Goal: Task Accomplishment & Management: Complete application form

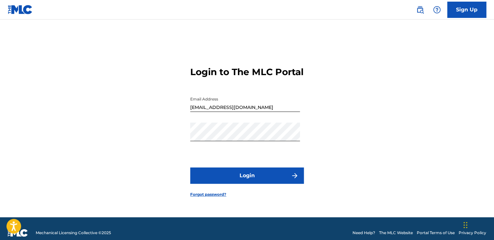
click at [280, 181] on button "Login" at bounding box center [247, 175] width 114 height 16
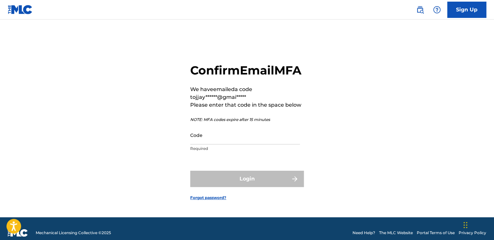
click at [212, 144] on input "Code" at bounding box center [245, 135] width 110 height 19
paste input "832485"
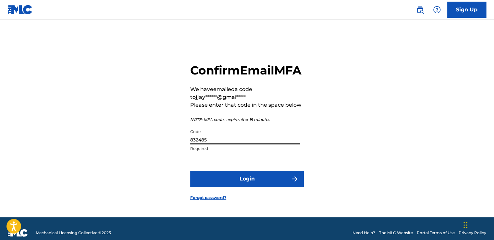
type input "832485"
click at [240, 185] on button "Login" at bounding box center [247, 179] width 114 height 16
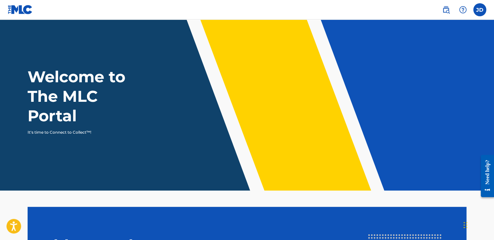
click at [479, 7] on label at bounding box center [480, 9] width 13 height 13
click at [480, 10] on input "JD Joyce Dean jjaydean16@gmail.com Notification Preferences Profile Log out" at bounding box center [480, 10] width 0 height 0
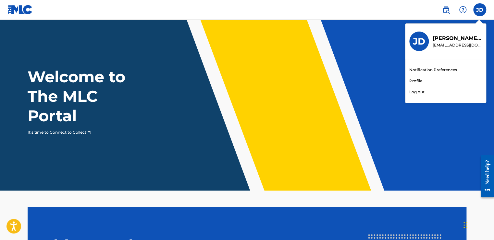
click at [431, 69] on link "Notification Preferences" at bounding box center [434, 70] width 48 height 6
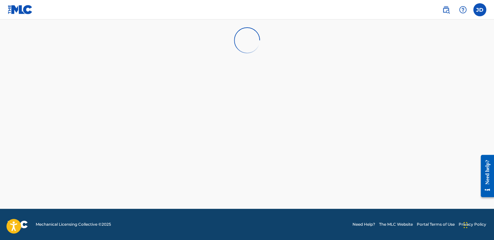
click at [482, 10] on label at bounding box center [480, 9] width 13 height 13
click at [480, 10] on input "JD Joyce Dean jjaydean16@gmail.com Notification Preferences Profile Log out" at bounding box center [480, 10] width 0 height 0
click at [422, 79] on link "Profile" at bounding box center [416, 81] width 13 height 6
click at [488, 183] on div "Need help?" at bounding box center [487, 171] width 9 height 25
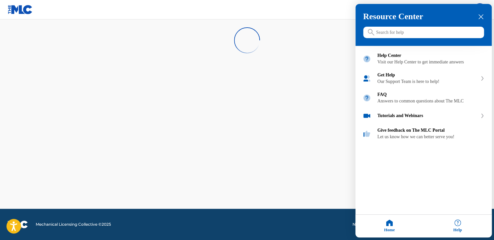
click at [394, 30] on input "Search for help" at bounding box center [423, 32] width 121 height 11
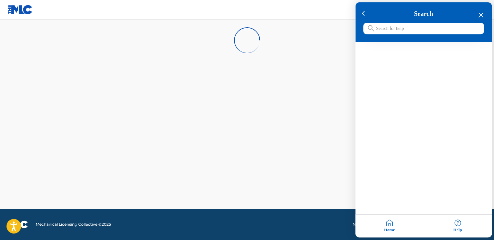
type input "n"
type input "unclaimed funds"
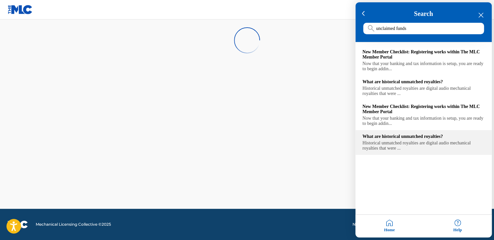
click at [448, 150] on div "Historical unmatched royalties are digital audio mechanical royalties that were…" at bounding box center [424, 146] width 122 height 10
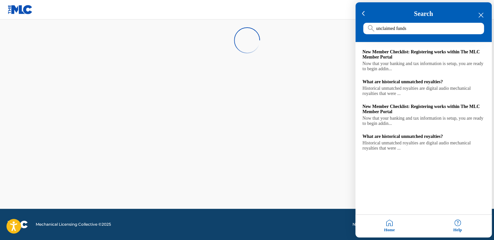
drag, startPoint x: 479, startPoint y: 17, endPoint x: 375, endPoint y: 15, distance: 104.3
click at [479, 16] on icon "close resource center" at bounding box center [481, 15] width 5 height 5
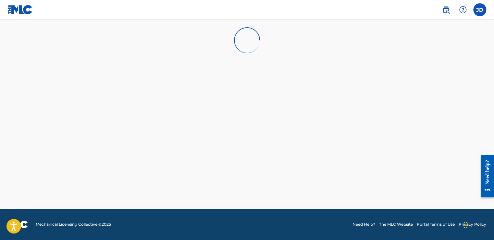
click at [26, 8] on img at bounding box center [20, 9] width 25 height 9
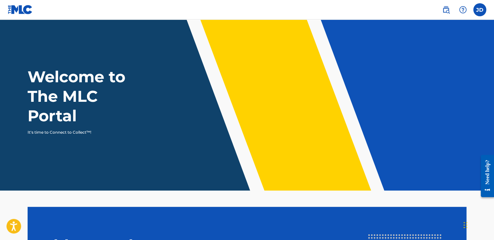
click at [448, 11] on img at bounding box center [446, 10] width 8 height 8
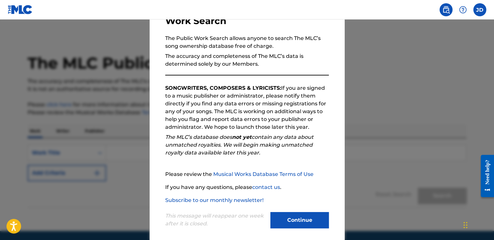
scroll to position [57, 0]
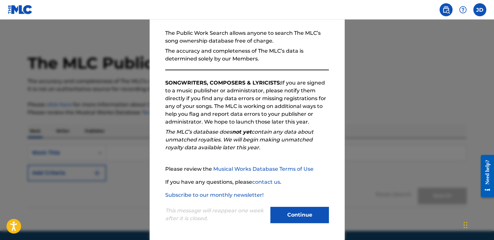
click at [310, 210] on button "Continue" at bounding box center [300, 215] width 58 height 16
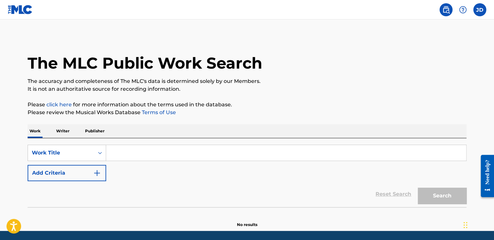
click at [114, 155] on input "Search Form" at bounding box center [286, 153] width 360 height 16
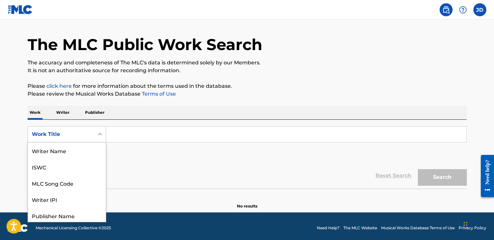
scroll to position [32, 0]
click at [102, 142] on div "8 results available. Use Up and Down to choose options, press Enter to select t…" at bounding box center [67, 134] width 79 height 16
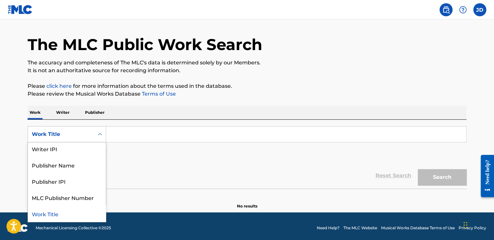
click at [65, 217] on div "Work Title" at bounding box center [67, 213] width 78 height 16
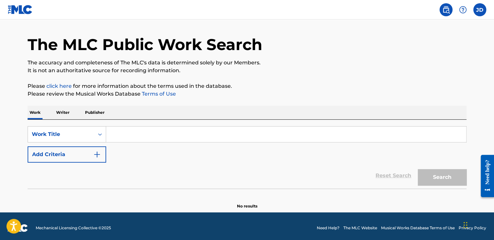
click at [122, 135] on input "Search Form" at bounding box center [286, 134] width 360 height 16
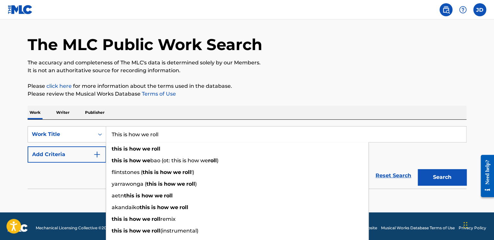
click at [418, 169] on button "Search" at bounding box center [442, 177] width 49 height 16
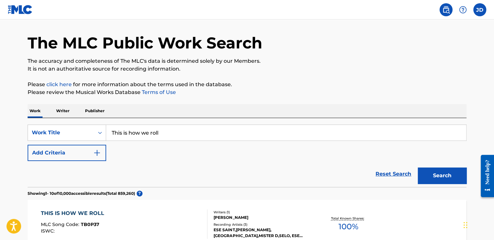
scroll to position [19, 0]
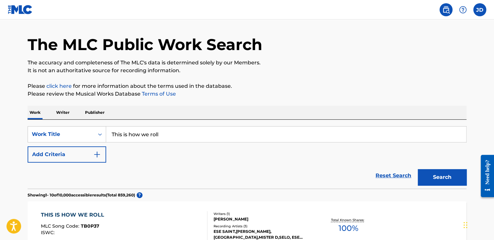
click at [236, 132] on input "This is how we roll" at bounding box center [286, 134] width 360 height 16
type input "This is how we roll blackstreet"
click at [418, 169] on button "Search" at bounding box center [442, 177] width 49 height 16
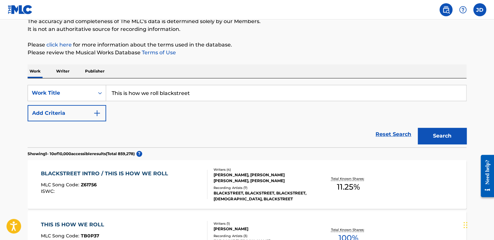
scroll to position [83, 0]
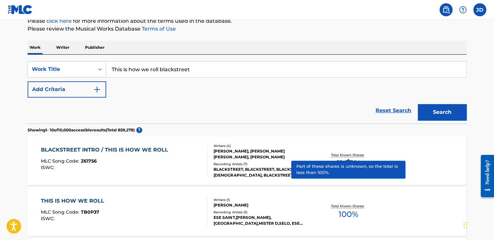
click at [360, 156] on p "Total Known Shares:" at bounding box center [348, 154] width 35 height 5
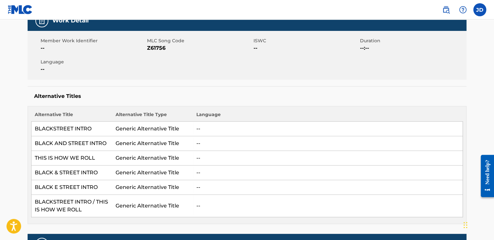
scroll to position [103, 0]
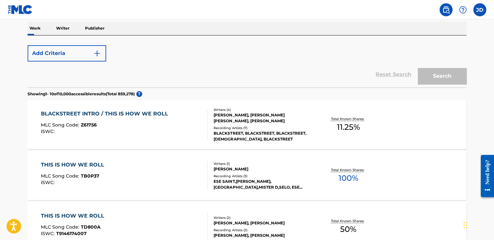
scroll to position [83, 0]
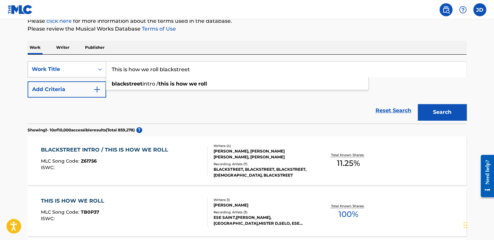
drag, startPoint x: 197, startPoint y: 71, endPoint x: 95, endPoint y: 71, distance: 102.3
click at [95, 71] on div "SearchWithCriteria91b492c6-008c-4e55-970a-ecf16f74760a Work Title This is how w…" at bounding box center [247, 69] width 439 height 16
click at [418, 104] on button "Search" at bounding box center [442, 112] width 49 height 16
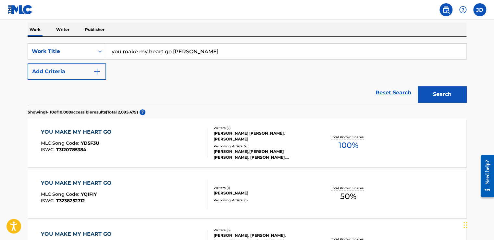
scroll to position [0, 0]
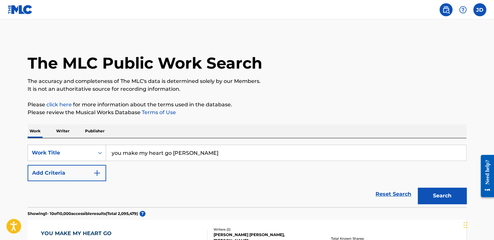
drag, startPoint x: 171, startPoint y: 153, endPoint x: 110, endPoint y: 148, distance: 61.2
click at [110, 148] on input "you make my heart go vanessa williams" at bounding box center [286, 153] width 360 height 16
type input "and my heart goes vanessa williams"
click at [418, 187] on button "Search" at bounding box center [442, 195] width 49 height 16
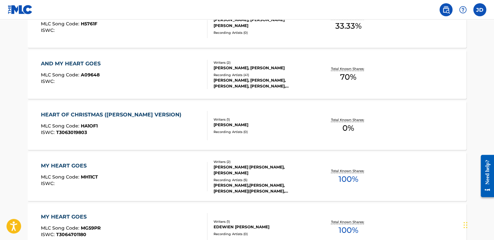
scroll to position [227, 0]
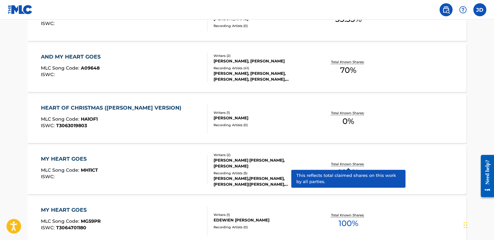
click at [81, 55] on div "AND MY HEART GOES" at bounding box center [72, 57] width 63 height 8
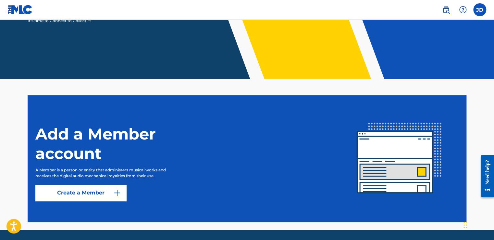
scroll to position [133, 0]
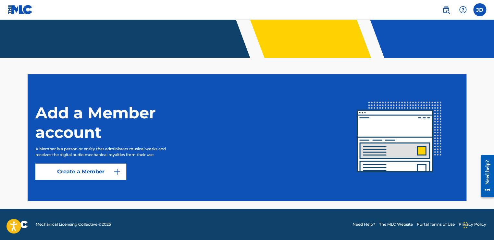
click at [476, 10] on label at bounding box center [480, 9] width 13 height 13
click at [480, 10] on input "JD Joyce Dean jjaydean16@gmail.com Notification Preferences Profile Log out" at bounding box center [480, 10] width 0 height 0
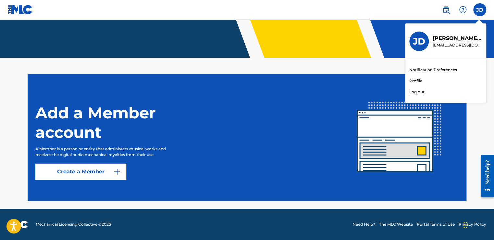
click at [421, 80] on link "Profile" at bounding box center [416, 81] width 13 height 6
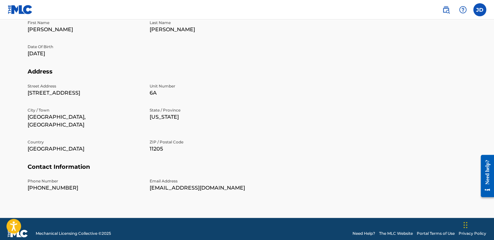
scroll to position [197, 0]
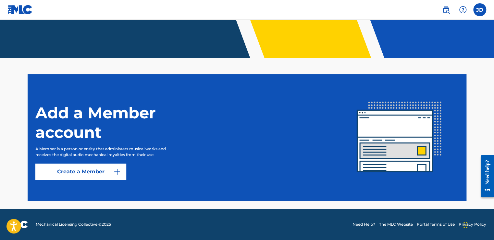
scroll to position [133, 0]
click at [482, 8] on label at bounding box center [480, 9] width 13 height 13
click at [480, 10] on input "JD Joyce Dean jjaydean16@gmail.com Notification Preferences Profile Log out" at bounding box center [480, 10] width 0 height 0
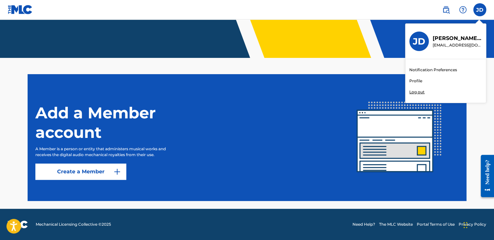
click at [413, 42] on h3 "JD" at bounding box center [419, 41] width 12 height 11
click at [480, 10] on input "JD Joyce Dean jjaydean16@gmail.com Notification Preferences Profile Log out" at bounding box center [480, 10] width 0 height 0
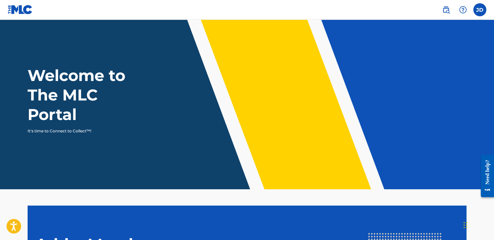
scroll to position [0, 0]
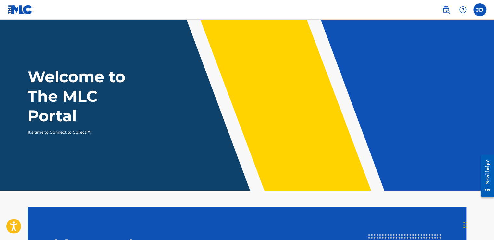
click at [23, 12] on img at bounding box center [20, 9] width 25 height 9
click at [65, 105] on h1 "Welcome to The MLC Portal" at bounding box center [88, 96] width 121 height 58
click at [104, 151] on header "Welcome to The MLC Portal It's time to Connect to Collect™!" at bounding box center [247, 104] width 494 height 171
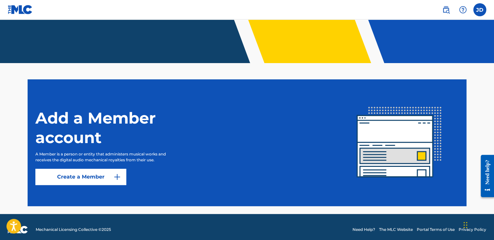
scroll to position [133, 0]
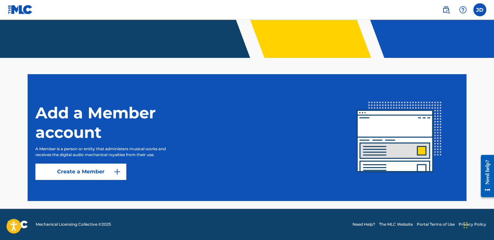
click at [108, 171] on link "Create a Member" at bounding box center [80, 171] width 91 height 16
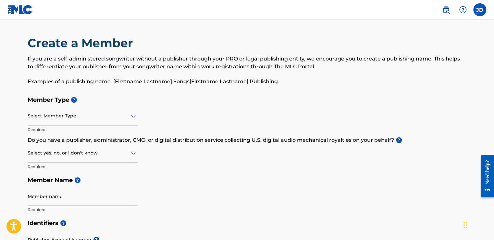
click at [134, 115] on icon at bounding box center [134, 116] width 8 height 8
click at [276, 108] on div "Member Type ? Select Member Type Required Do you have a publisher, administrato…" at bounding box center [247, 154] width 439 height 123
click at [133, 116] on icon at bounding box center [133, 116] width 5 height 3
click at [209, 124] on div "Member Type ? Select Member Type Required Do you have a publisher, administrato…" at bounding box center [247, 154] width 439 height 123
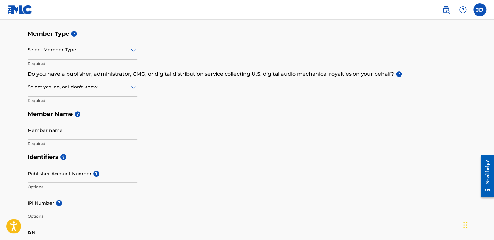
scroll to position [65, 0]
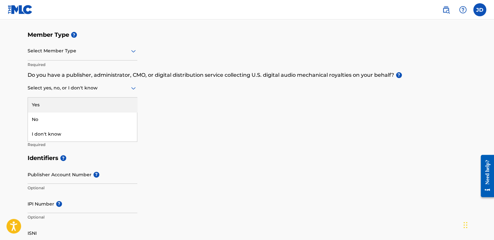
click at [133, 87] on icon at bounding box center [134, 88] width 8 height 8
click at [483, 12] on label at bounding box center [480, 9] width 13 height 13
click at [480, 10] on input "JD Joyce Dean jjaydean16@gmail.com Notification Preferences Profile Log out" at bounding box center [480, 10] width 0 height 0
click at [450, 7] on img at bounding box center [446, 10] width 8 height 8
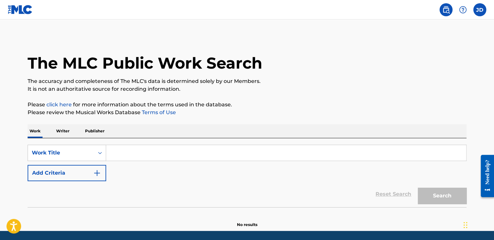
click at [115, 150] on input "Search Form" at bounding box center [286, 153] width 360 height 16
click at [139, 152] on input "Search Form" at bounding box center [286, 153] width 360 height 16
click at [63, 106] on link "click here" at bounding box center [58, 104] width 25 height 6
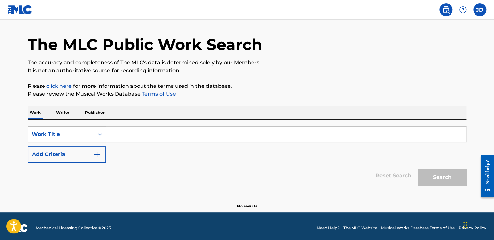
click at [100, 142] on div "Work Title" at bounding box center [67, 134] width 79 height 16
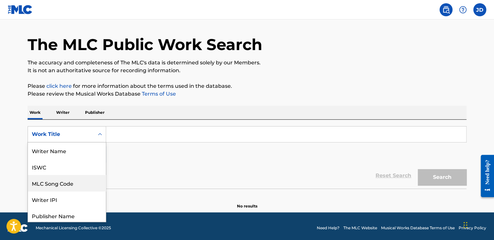
scroll to position [32, 0]
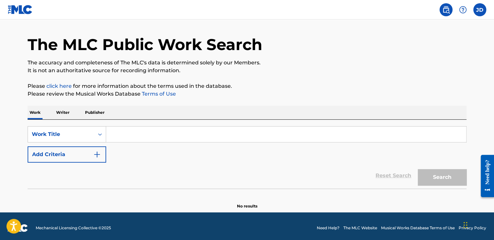
click at [158, 169] on div "Reset Search Search" at bounding box center [247, 175] width 439 height 26
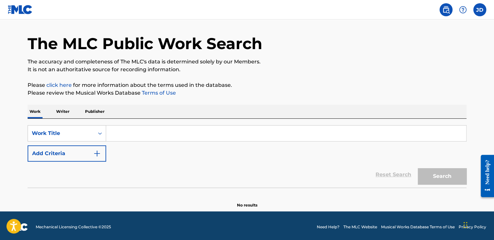
scroll to position [22, 0]
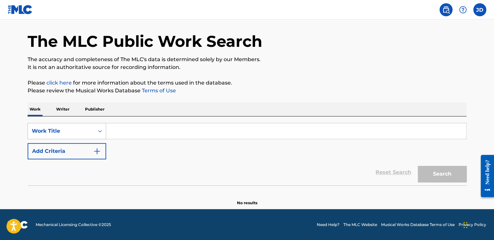
click at [100, 128] on icon "Search Form" at bounding box center [100, 131] width 6 height 6
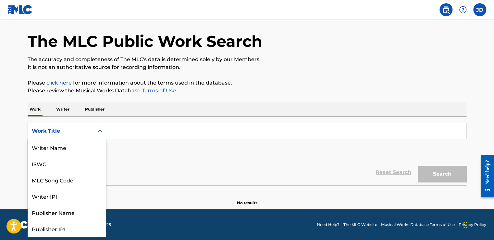
scroll to position [32, 0]
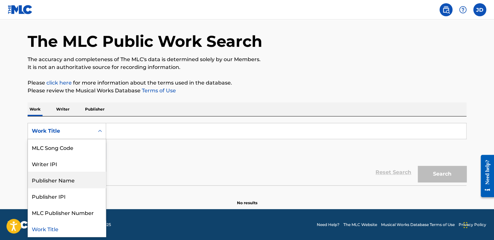
click at [81, 178] on div "Publisher Name" at bounding box center [67, 179] width 78 height 16
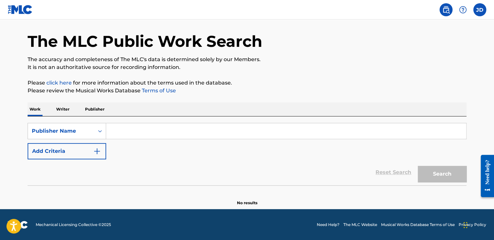
click at [133, 130] on input "Search Form" at bounding box center [286, 131] width 360 height 16
click at [418, 166] on button "Search" at bounding box center [442, 174] width 49 height 16
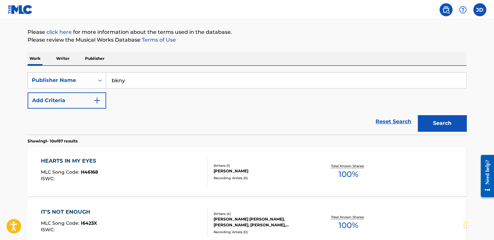
scroll to position [0, 0]
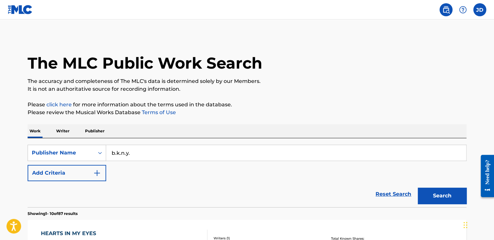
click at [418, 187] on button "Search" at bounding box center [442, 195] width 49 height 16
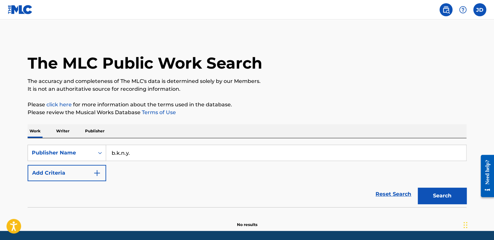
click at [152, 153] on input "b.k.n.y." at bounding box center [286, 153] width 360 height 16
click at [418, 187] on button "Search" at bounding box center [442, 195] width 49 height 16
click at [152, 153] on input "joyce dean" at bounding box center [286, 153] width 360 height 16
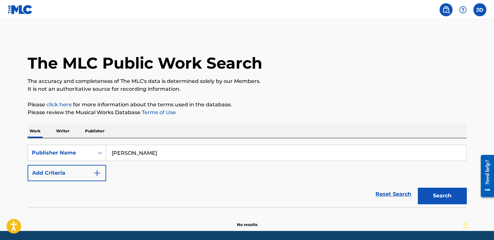
click at [152, 153] on input "joyce dean" at bounding box center [286, 153] width 360 height 16
type input "j. dean"
click at [418, 187] on button "Search" at bounding box center [442, 195] width 49 height 16
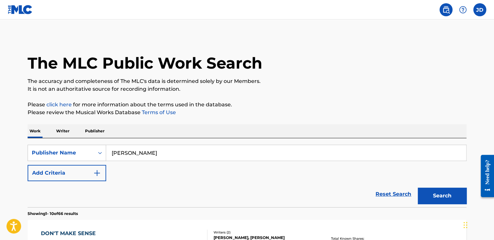
click at [66, 132] on p "Writer" at bounding box center [62, 131] width 17 height 14
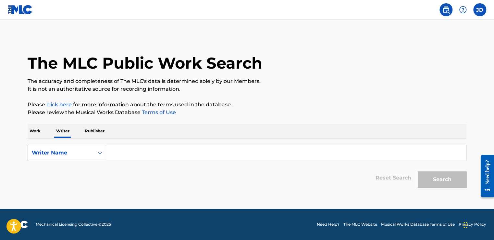
click at [143, 154] on input "Search Form" at bounding box center [286, 153] width 360 height 16
type input "j"
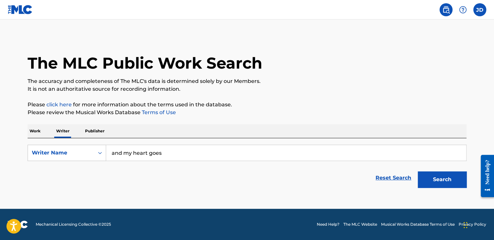
click at [418, 171] on button "Search" at bounding box center [442, 179] width 49 height 16
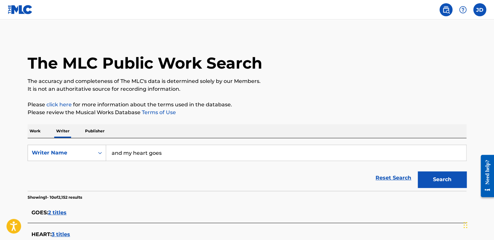
drag, startPoint x: 109, startPoint y: 154, endPoint x: 164, endPoint y: 156, distance: 55.2
click at [164, 156] on input "and my heart goes" at bounding box center [286, 153] width 360 height 16
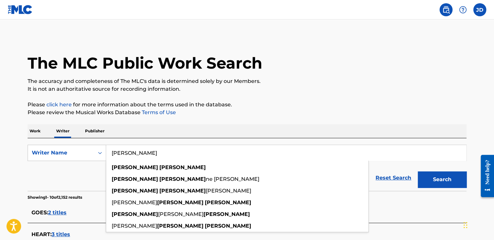
type input "joyce dean"
click at [418, 171] on button "Search" at bounding box center [442, 179] width 49 height 16
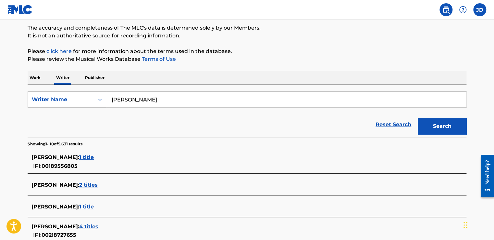
scroll to position [65, 0]
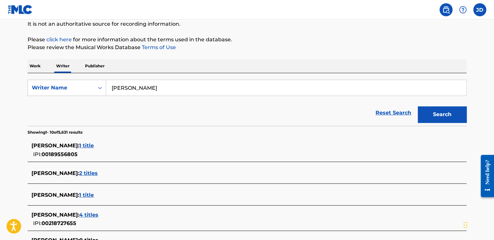
click at [94, 146] on span "1 title" at bounding box center [86, 145] width 15 height 6
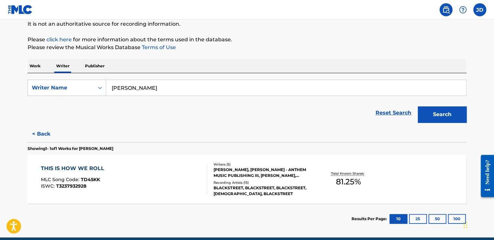
click at [285, 173] on div "MICHAEL CRAIG MC DERMON, TEDDY RILEY - ANTHEM MUSIC PUBLISHING III, ANTHONY BES…" at bounding box center [263, 173] width 98 height 12
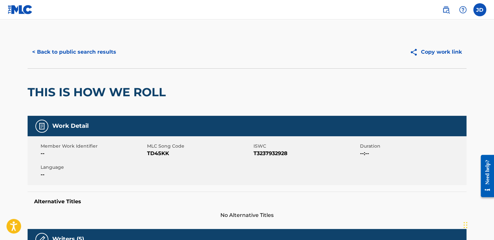
click at [479, 11] on label at bounding box center [480, 9] width 13 height 13
click at [480, 10] on input "JD Joyce Dean jjaydean16@gmail.com Notification Preferences Profile Log out" at bounding box center [480, 10] width 0 height 0
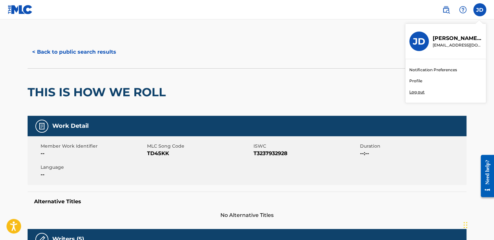
click at [437, 69] on link "Notification Preferences" at bounding box center [434, 70] width 48 height 6
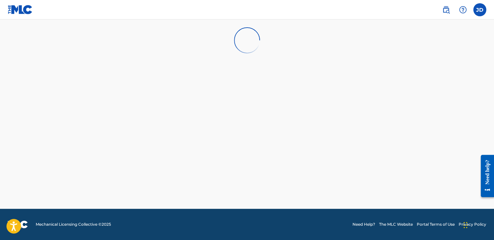
click at [491, 184] on div "Need help?" at bounding box center [487, 171] width 9 height 25
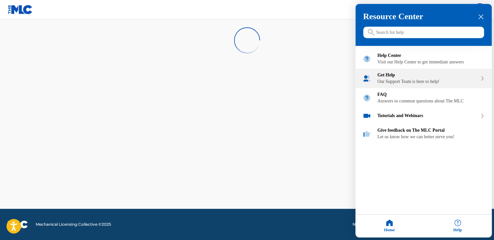
click at [445, 78] on div "Get Help" at bounding box center [428, 75] width 100 height 5
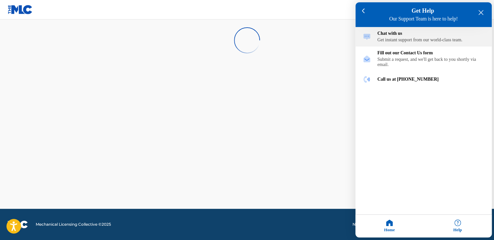
click at [449, 36] on div "Chat with us" at bounding box center [431, 33] width 107 height 5
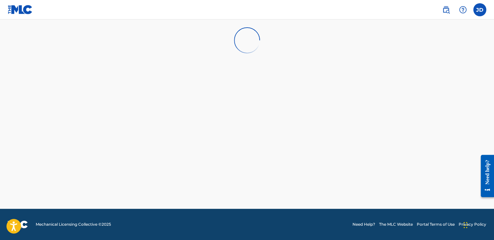
drag, startPoint x: 185, startPoint y: 75, endPoint x: 157, endPoint y: 64, distance: 29.7
click at [184, 75] on main at bounding box center [247, 113] width 494 height 189
click at [450, 10] on img at bounding box center [446, 10] width 8 height 8
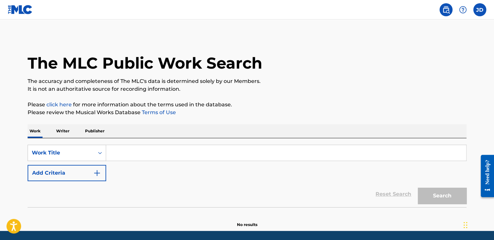
click at [122, 154] on input "Search Form" at bounding box center [286, 153] width 360 height 16
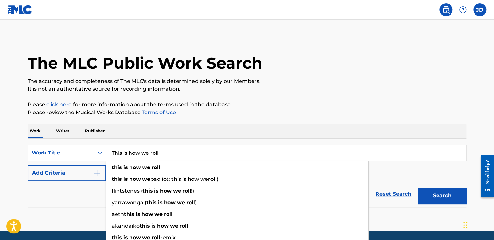
click at [418, 187] on button "Search" at bounding box center [442, 195] width 49 height 16
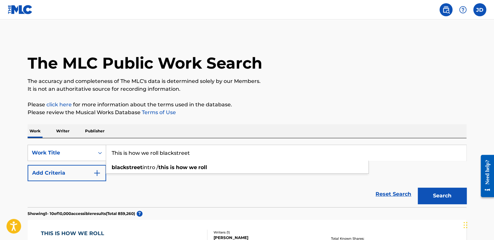
type input "This is how we roll blackstreet"
click at [418, 187] on button "Search" at bounding box center [442, 195] width 49 height 16
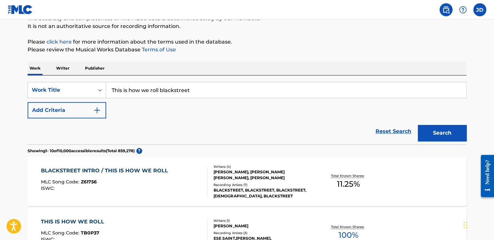
scroll to position [65, 0]
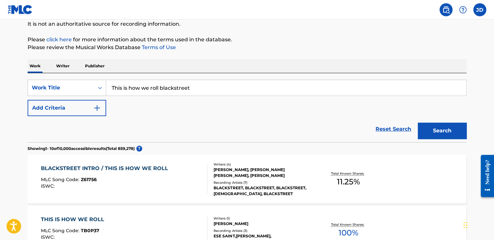
click at [147, 167] on div "BLACKSTREET INTRO / THIS IS HOW WE ROLL" at bounding box center [106, 168] width 131 height 8
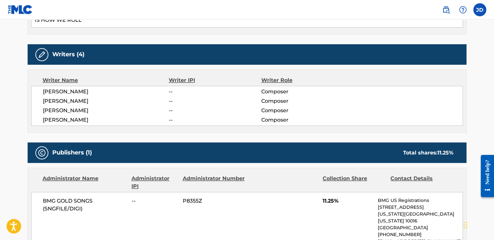
scroll to position [325, 0]
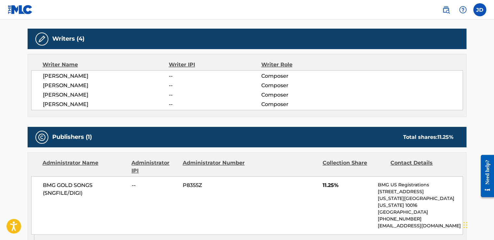
click at [32, 132] on div "Publishers (1) Total shares: 11.25 %" at bounding box center [247, 137] width 439 height 20
click at [46, 138] on div at bounding box center [41, 137] width 13 height 13
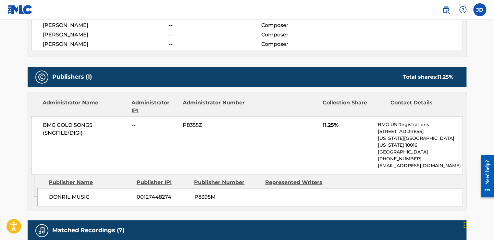
scroll to position [390, 0]
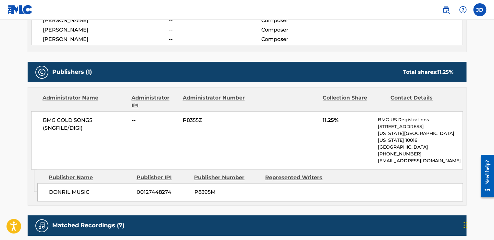
click at [83, 98] on div "Administrator Name" at bounding box center [85, 102] width 84 height 16
click at [82, 173] on div "Publisher Name" at bounding box center [90, 177] width 83 height 8
drag, startPoint x: 82, startPoint y: 169, endPoint x: 108, endPoint y: 189, distance: 32.9
click at [108, 189] on div "DONRIL MUSIC 00127448274 P8395M" at bounding box center [250, 192] width 426 height 18
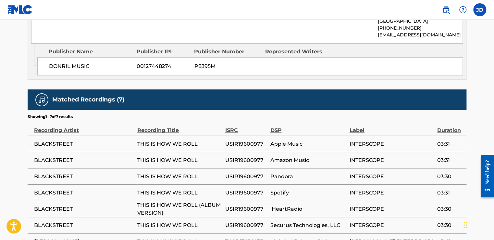
scroll to position [520, 0]
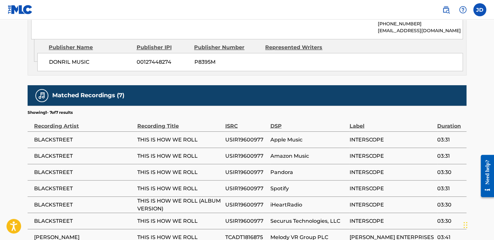
click at [62, 92] on h5 "Matched Recordings (7)" at bounding box center [88, 95] width 72 height 7
click at [169, 135] on span "THIS IS HOW WE ROLL" at bounding box center [179, 139] width 84 height 8
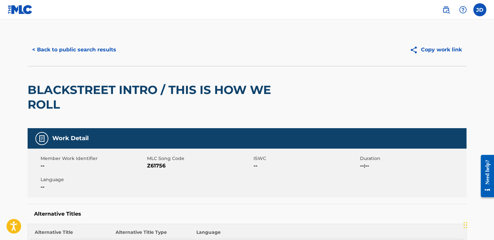
scroll to position [0, 0]
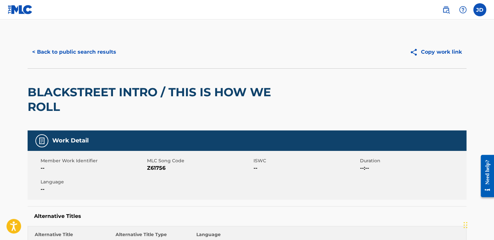
click at [475, 13] on label at bounding box center [480, 9] width 13 height 13
click at [480, 10] on input "JD Joyce Dean jjaydean16@gmail.com Notification Preferences Profile Log out" at bounding box center [480, 10] width 0 height 0
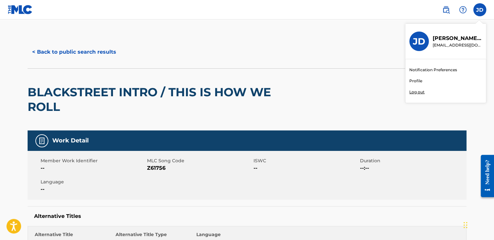
click at [418, 80] on link "Profile" at bounding box center [416, 81] width 13 height 6
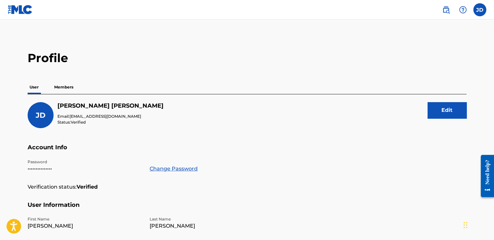
click at [64, 86] on p "Members" at bounding box center [63, 87] width 23 height 14
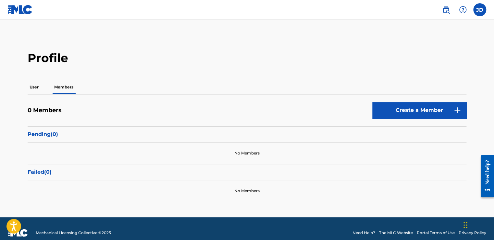
click at [462, 109] on link "Create a Member" at bounding box center [420, 110] width 94 height 16
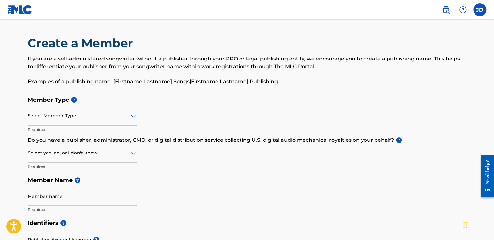
click at [133, 114] on icon at bounding box center [134, 116] width 8 height 8
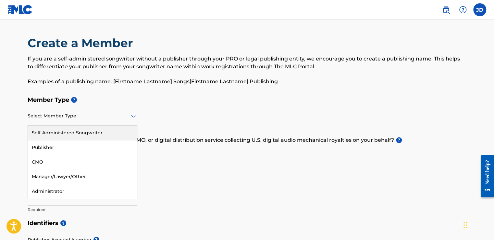
click at [105, 133] on div "Self-Administered Songwriter" at bounding box center [82, 132] width 109 height 15
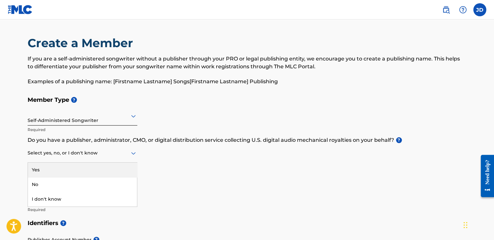
click at [132, 154] on icon at bounding box center [134, 153] width 8 height 8
click at [99, 198] on input "Member name" at bounding box center [83, 196] width 110 height 19
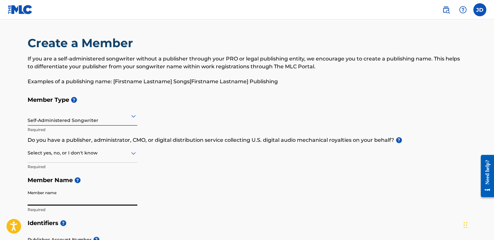
type input "j"
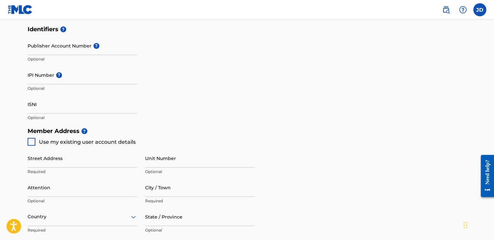
scroll to position [195, 0]
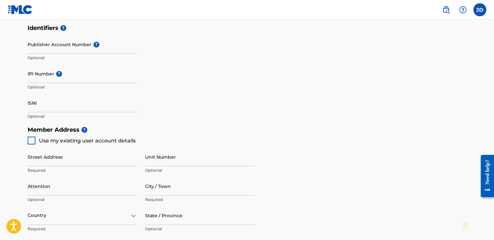
type input "Joyce Janell Dean"
click at [33, 139] on div at bounding box center [32, 140] width 8 height 8
type input "60 Carlton Avenue"
type input "Brooklyn, NY"
type input "11205"
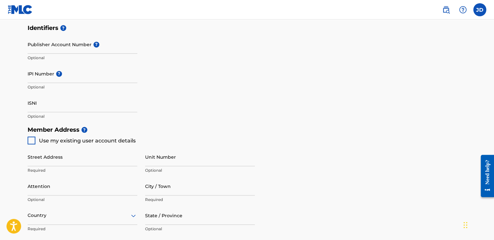
type input "917"
type input "7735286"
type input "[EMAIL_ADDRESS][DOMAIN_NAME]"
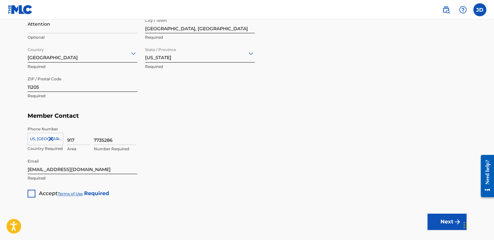
scroll to position [357, 0]
click at [33, 192] on div at bounding box center [32, 193] width 8 height 8
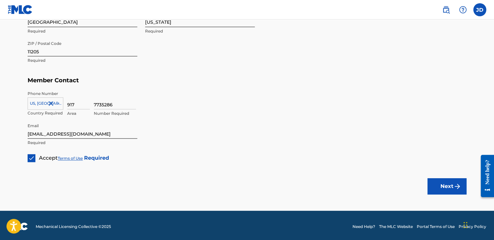
scroll to position [394, 0]
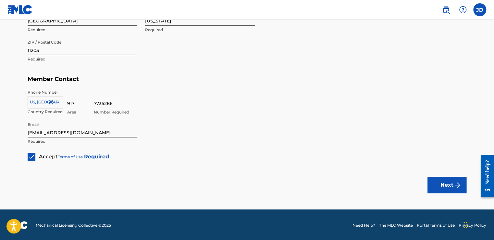
click at [443, 183] on button "Next" at bounding box center [447, 185] width 39 height 16
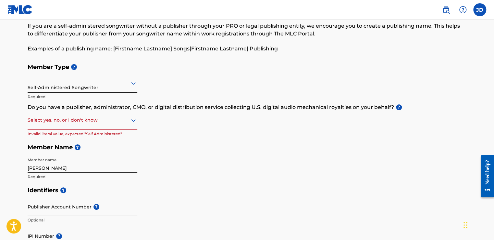
click at [70, 123] on div at bounding box center [83, 120] width 110 height 8
drag, startPoint x: 281, startPoint y: 160, endPoint x: 362, endPoint y: 42, distance: 143.7
click at [281, 160] on div "Member Type ? Self-Administered Songwriter Required Do you have a publisher, ad…" at bounding box center [247, 121] width 439 height 123
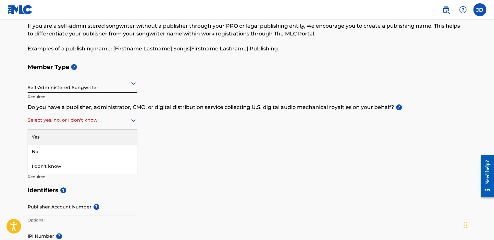
click at [133, 120] on icon at bounding box center [134, 120] width 8 height 8
click at [118, 137] on div "Yes" at bounding box center [82, 137] width 109 height 15
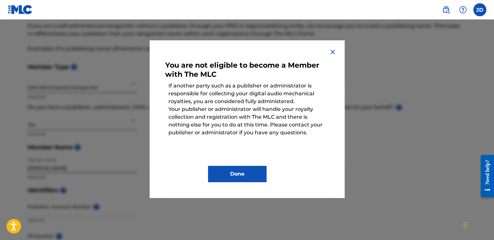
click at [331, 50] on img at bounding box center [333, 52] width 8 height 8
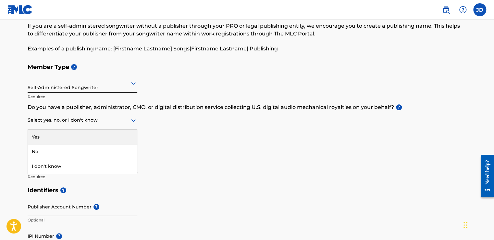
click at [134, 119] on icon at bounding box center [134, 120] width 8 height 8
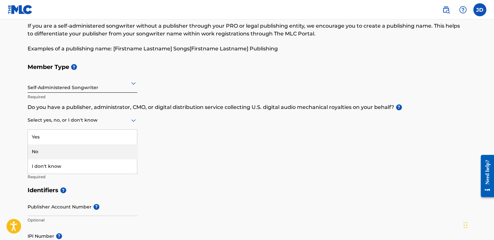
click at [113, 148] on div "No" at bounding box center [82, 151] width 109 height 15
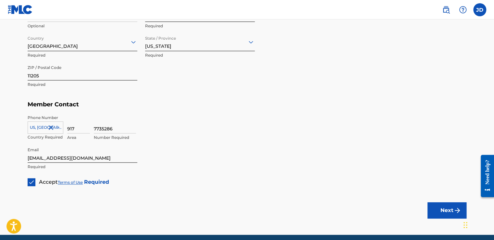
scroll to position [394, 0]
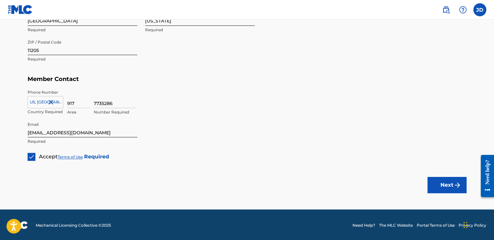
click at [450, 185] on button "Next" at bounding box center [447, 185] width 39 height 16
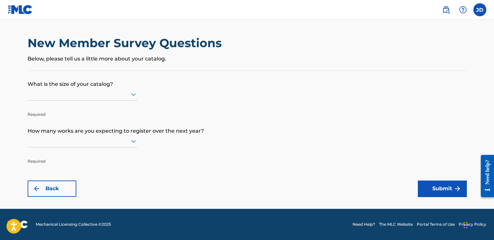
click at [134, 95] on icon at bounding box center [133, 94] width 5 height 3
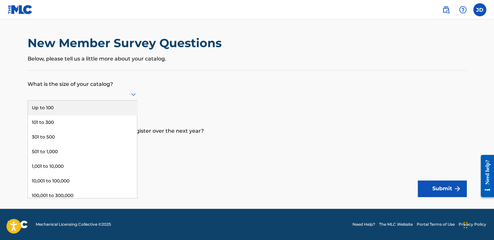
click at [126, 107] on div "Up to 100" at bounding box center [82, 107] width 109 height 15
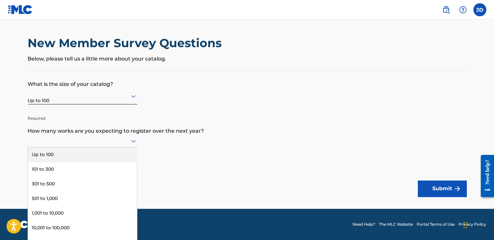
click at [135, 142] on icon at bounding box center [134, 141] width 8 height 8
click at [110, 151] on div "Up to 100" at bounding box center [82, 154] width 109 height 15
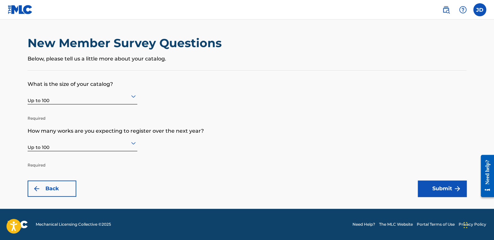
click at [460, 185] on img "submit" at bounding box center [458, 188] width 8 height 8
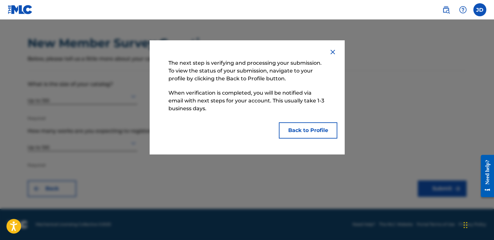
click at [303, 130] on button "Back to Profile" at bounding box center [308, 130] width 58 height 16
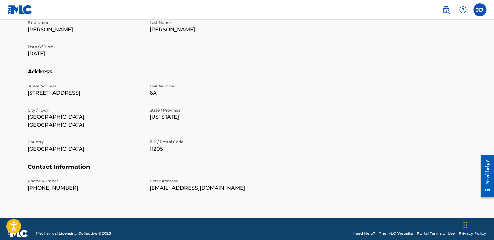
scroll to position [197, 0]
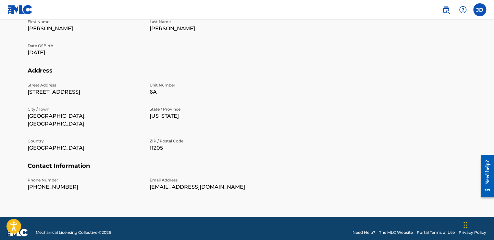
click at [475, 11] on label at bounding box center [480, 9] width 13 height 13
click at [480, 10] on input "JD Joyce Dean jjaydean16@gmail.com Notification Preferences Profile Log out" at bounding box center [480, 10] width 0 height 0
click at [426, 71] on link "Notification Preferences" at bounding box center [434, 70] width 48 height 6
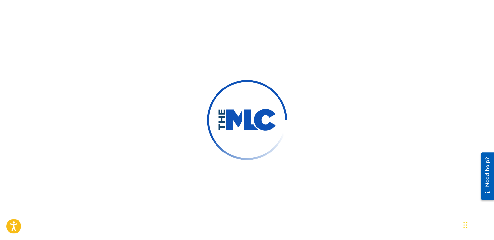
scroll to position [97, 0]
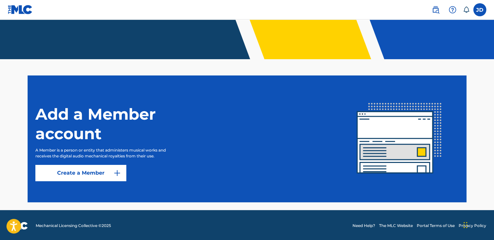
scroll to position [133, 0]
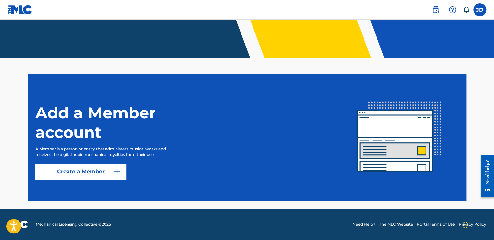
click at [100, 171] on link "Create a Member" at bounding box center [80, 171] width 91 height 16
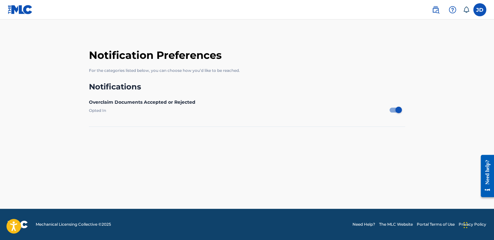
click at [22, 11] on img at bounding box center [20, 9] width 25 height 9
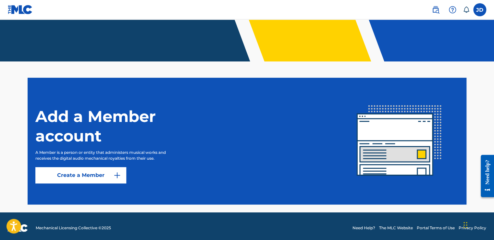
scroll to position [130, 0]
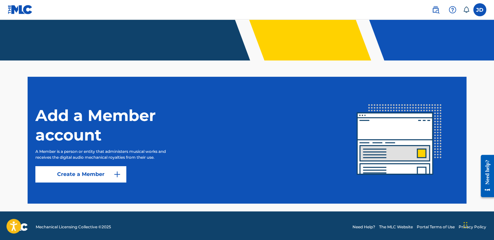
click at [481, 9] on label at bounding box center [480, 9] width 13 height 13
click at [480, 10] on input "JD Joyce Dean jjaydean16@gmail.com Notification Preferences Profile Log out" at bounding box center [480, 10] width 0 height 0
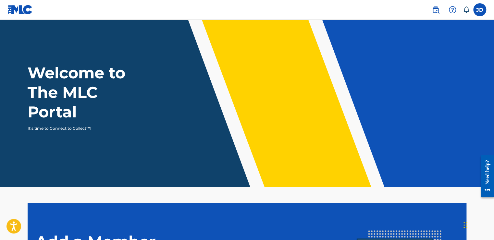
scroll to position [0, 0]
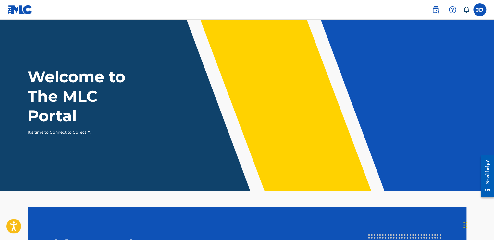
click at [455, 10] on img at bounding box center [453, 10] width 8 height 8
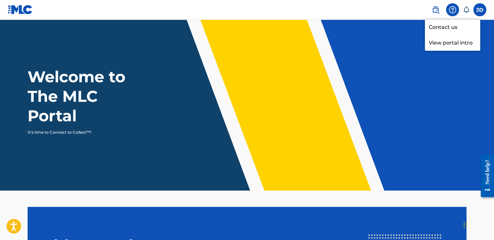
click at [452, 43] on p "View portal intro" at bounding box center [452, 43] width 55 height 16
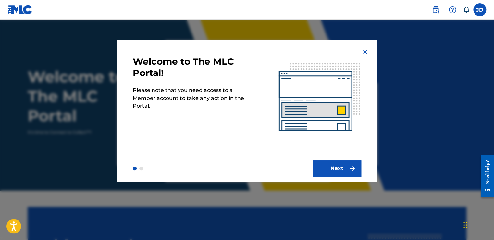
click at [344, 165] on button "Next" at bounding box center [337, 168] width 49 height 16
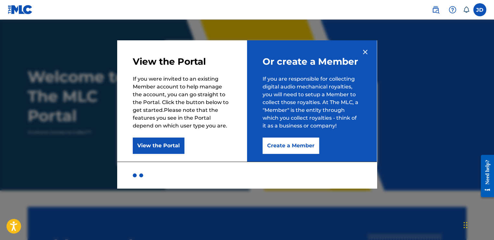
click at [366, 51] on img at bounding box center [365, 52] width 8 height 8
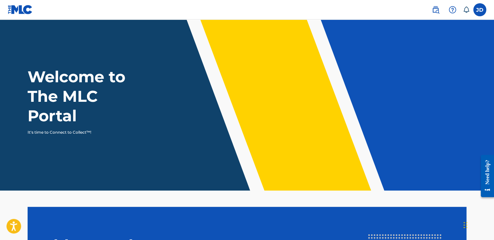
click at [476, 12] on label at bounding box center [480, 9] width 13 height 13
click at [480, 10] on input "JD Joyce Dean jjaydean16@gmail.com Notification Preferences Profile Log out" at bounding box center [480, 10] width 0 height 0
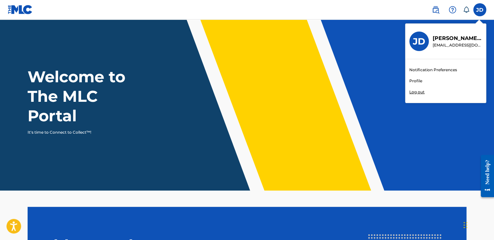
click at [412, 83] on link "Profile" at bounding box center [416, 81] width 13 height 6
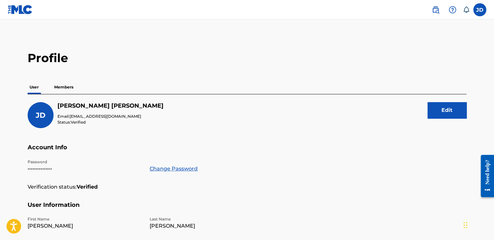
click at [64, 86] on p "Members" at bounding box center [63, 87] width 23 height 14
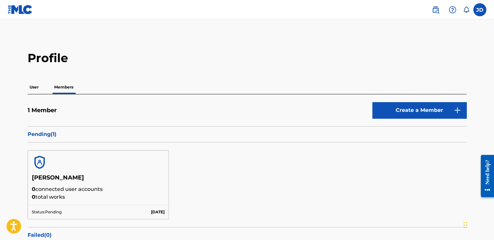
click at [21, 11] on img at bounding box center [20, 9] width 25 height 9
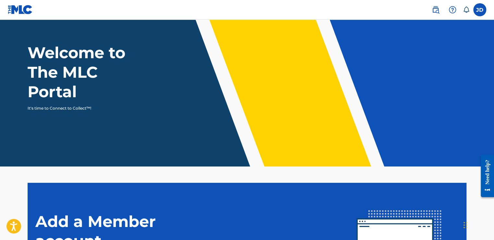
scroll to position [133, 0]
